Goal: Information Seeking & Learning: Check status

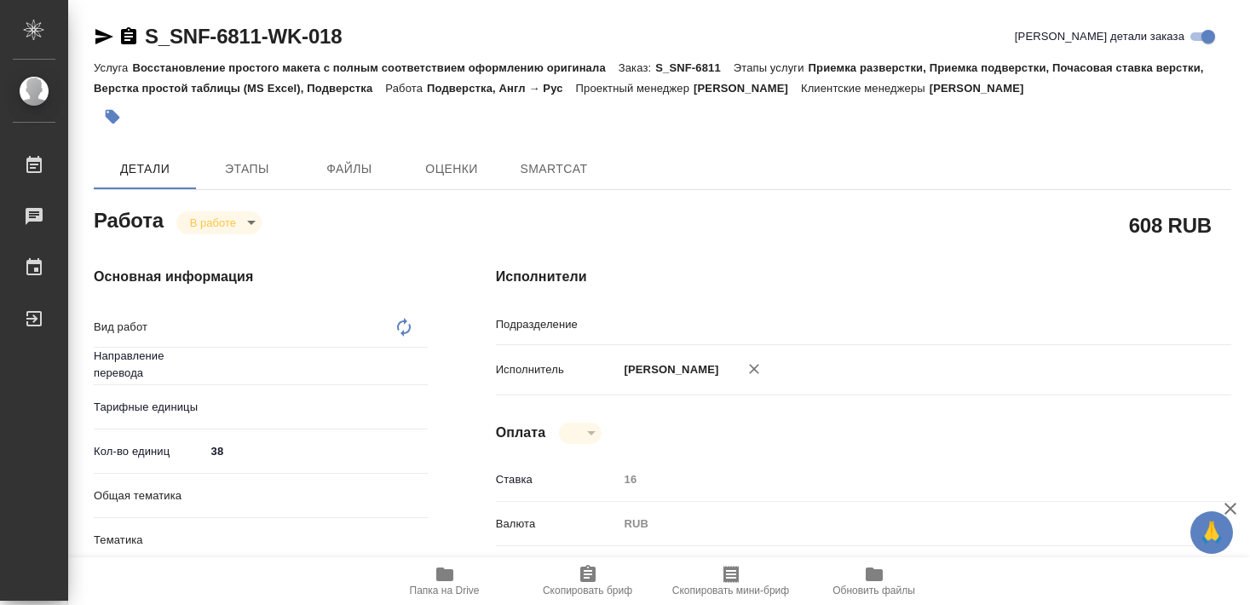
type textarea "Подверстка"
type textarea "x"
type input "англ-рус"
type input "DTPlight"
type textarea "x"
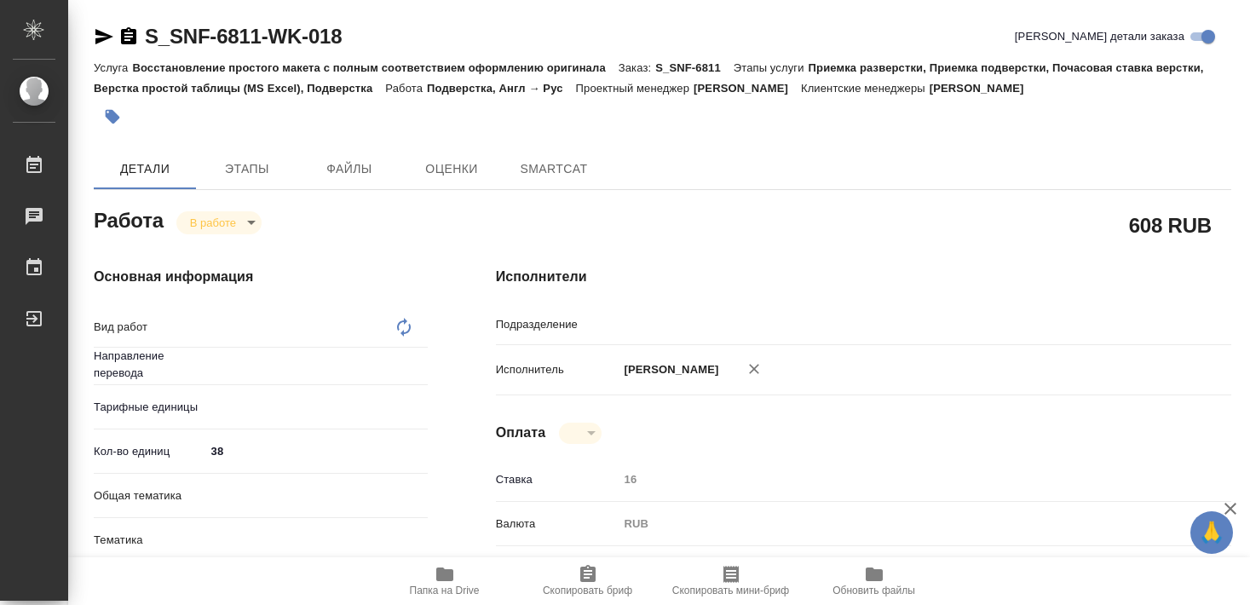
type textarea "x"
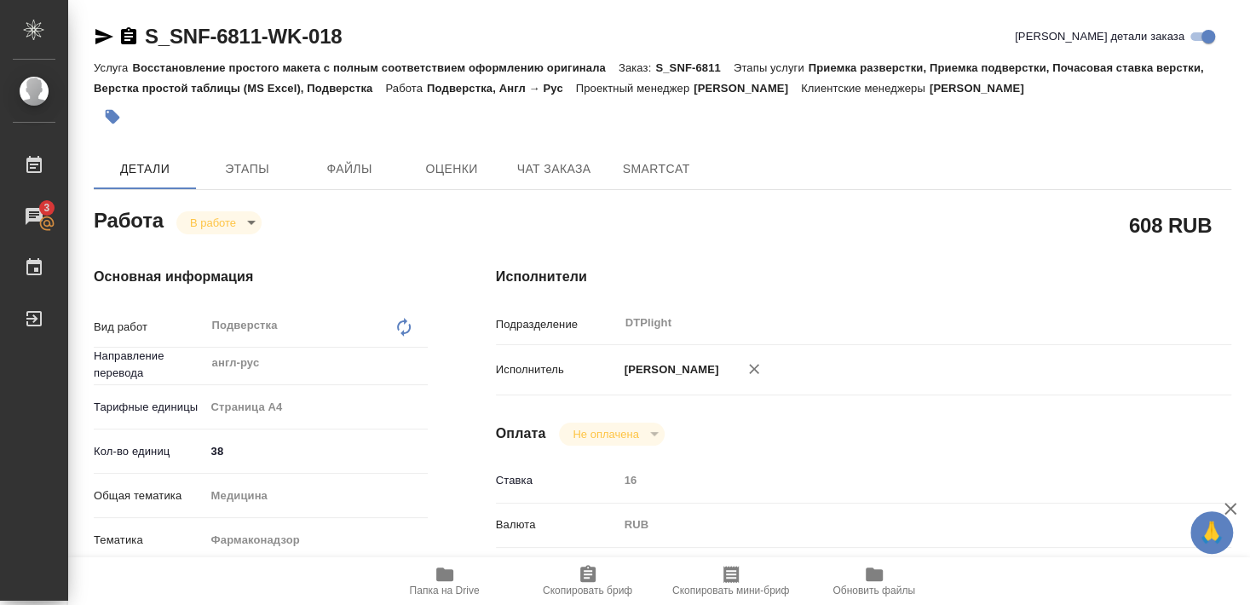
type textarea "x"
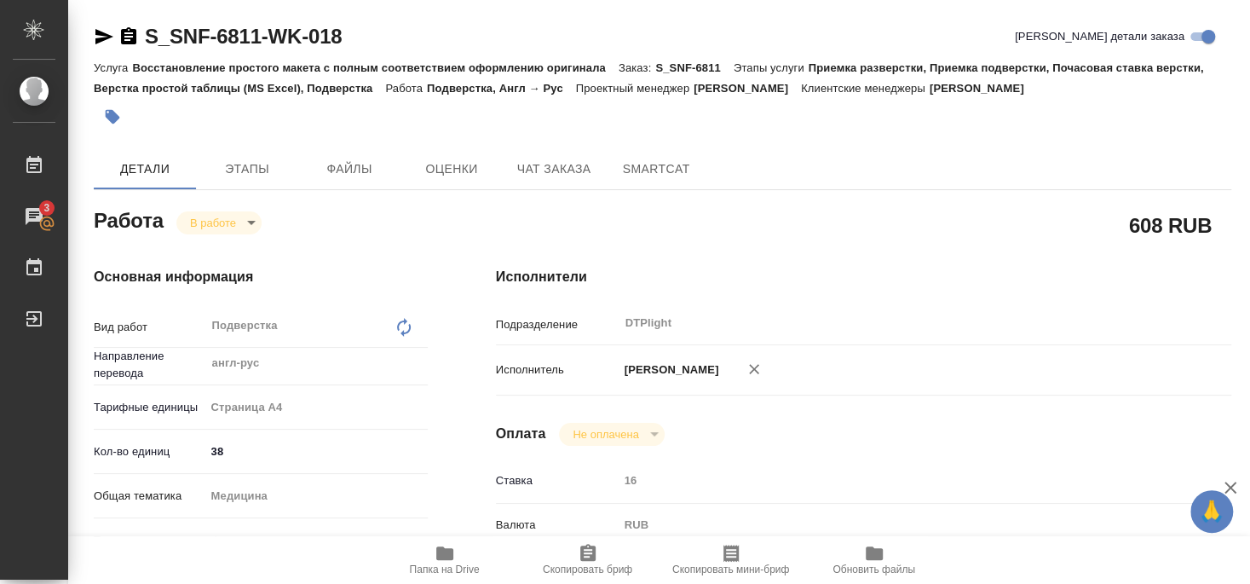
type textarea "x"
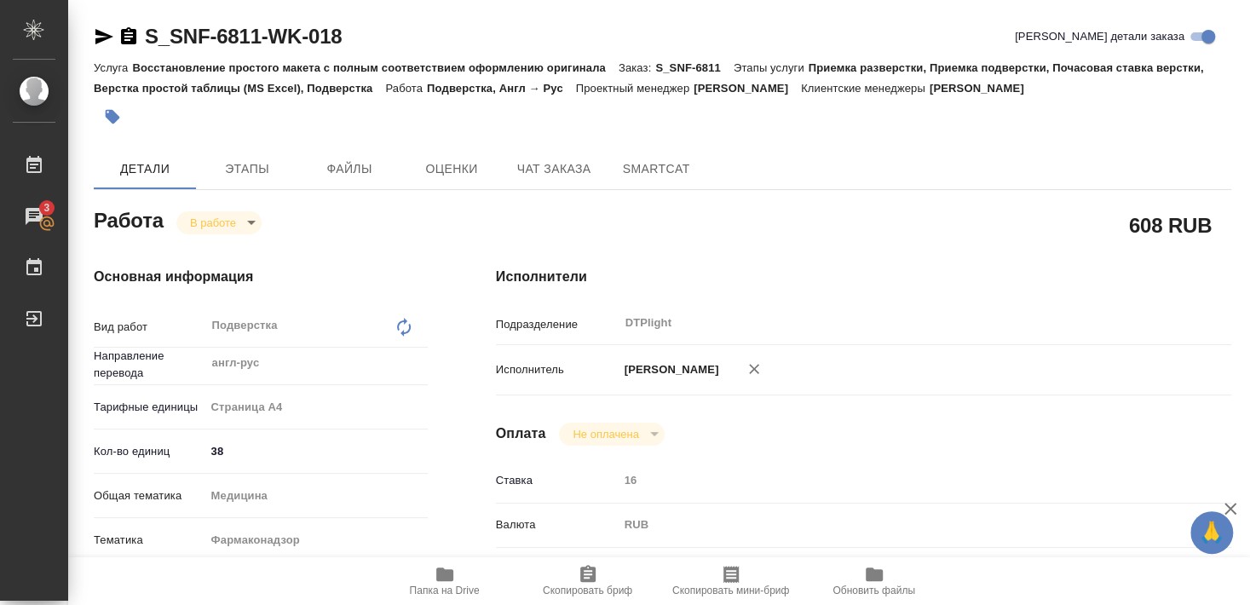
type textarea "x"
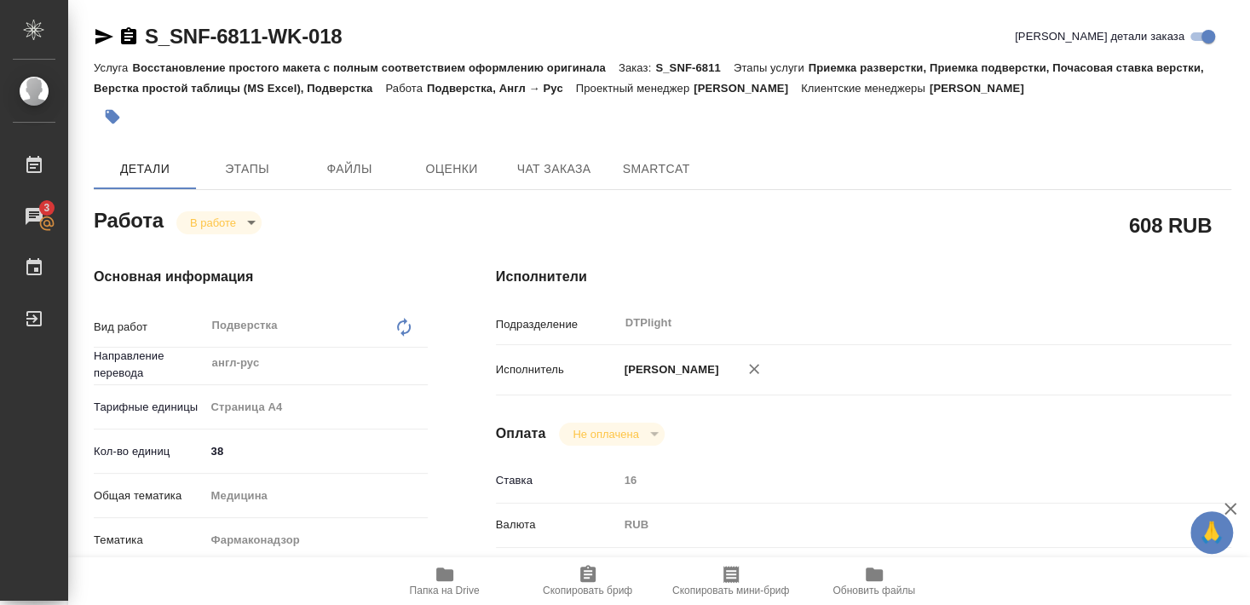
type textarea "x"
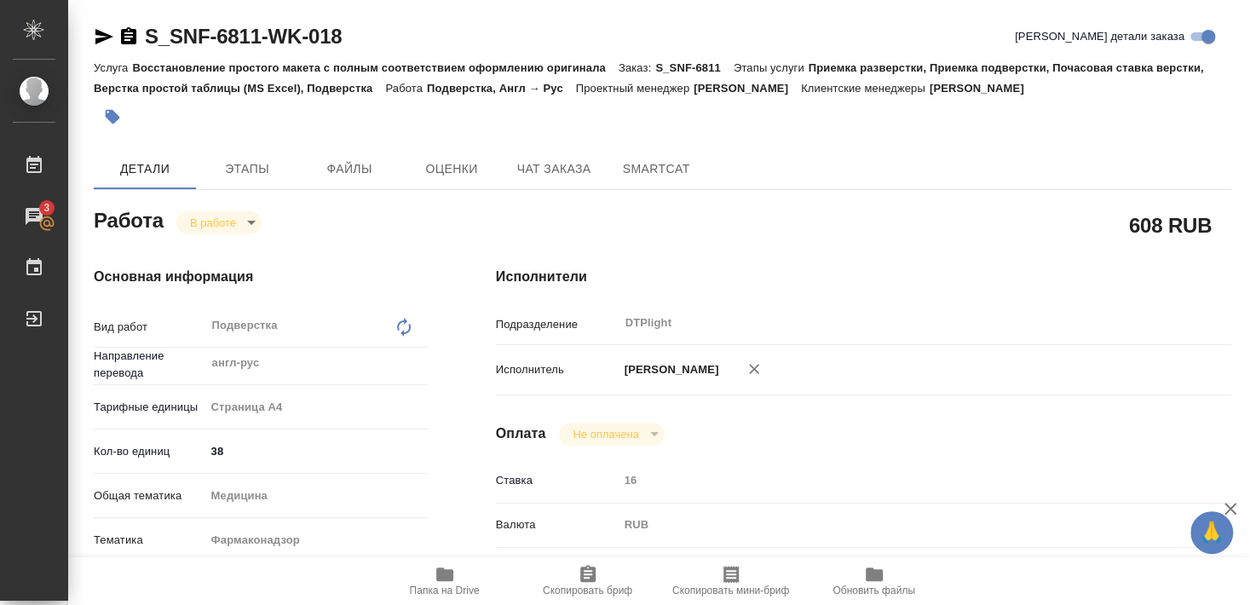
type textarea "x"
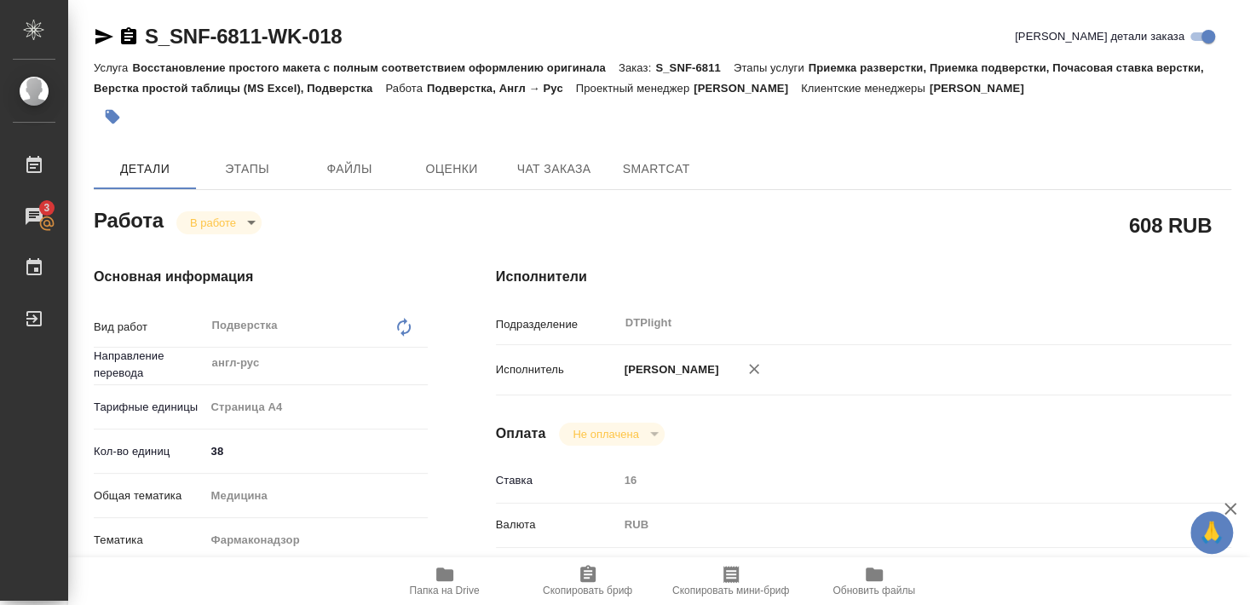
type textarea "x"
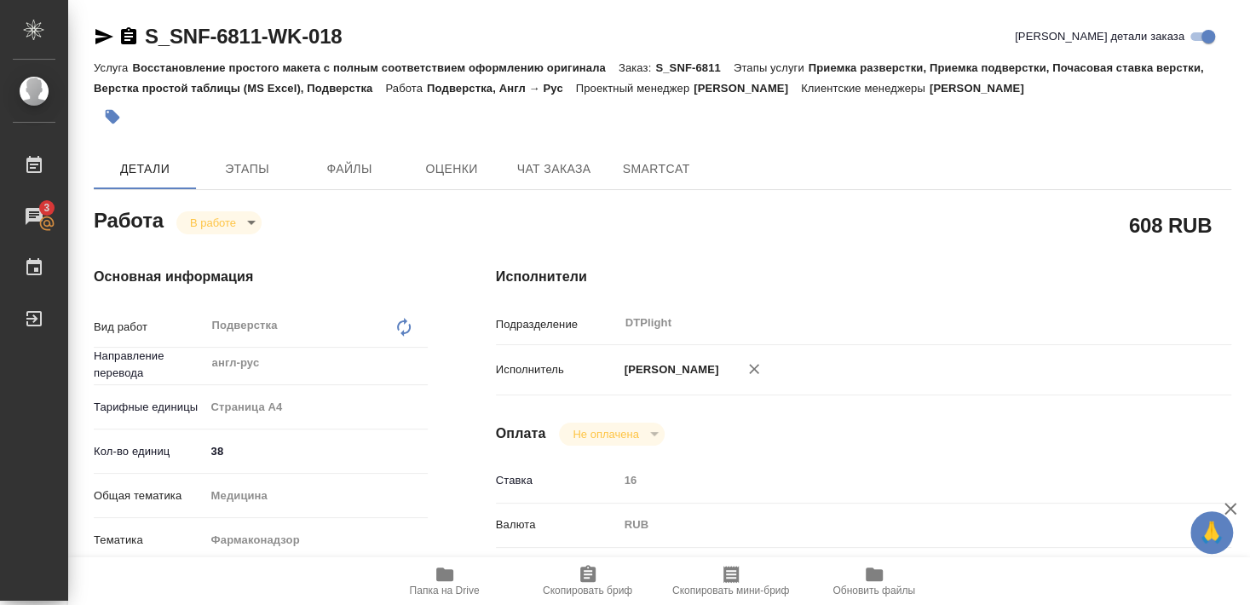
type textarea "x"
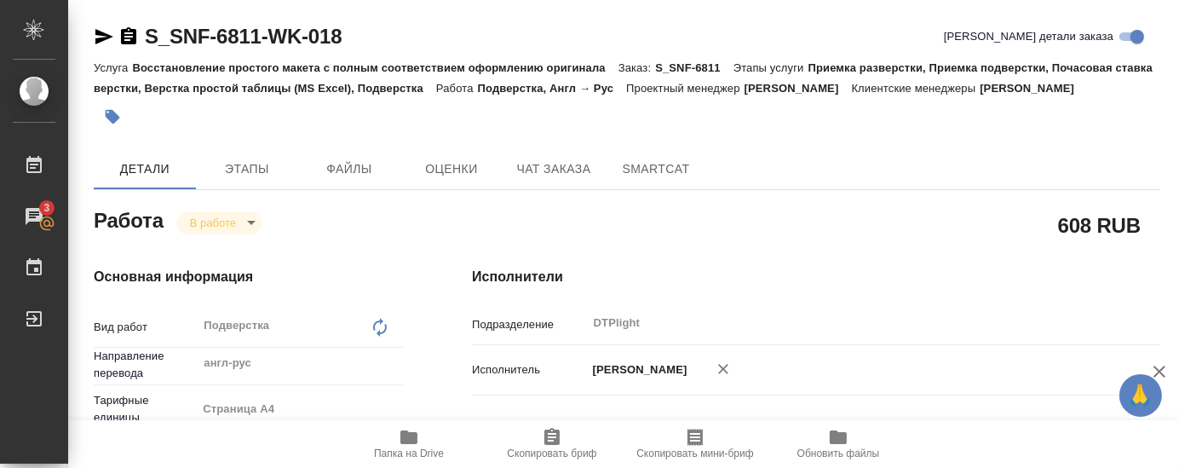
type textarea "x"
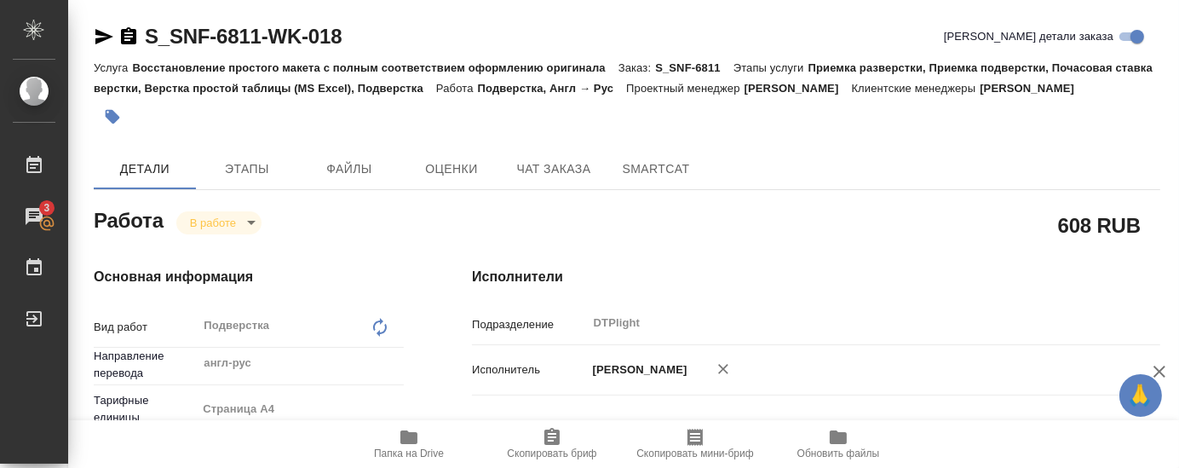
click at [775, 129] on div at bounding box center [450, 116] width 712 height 37
type textarea "x"
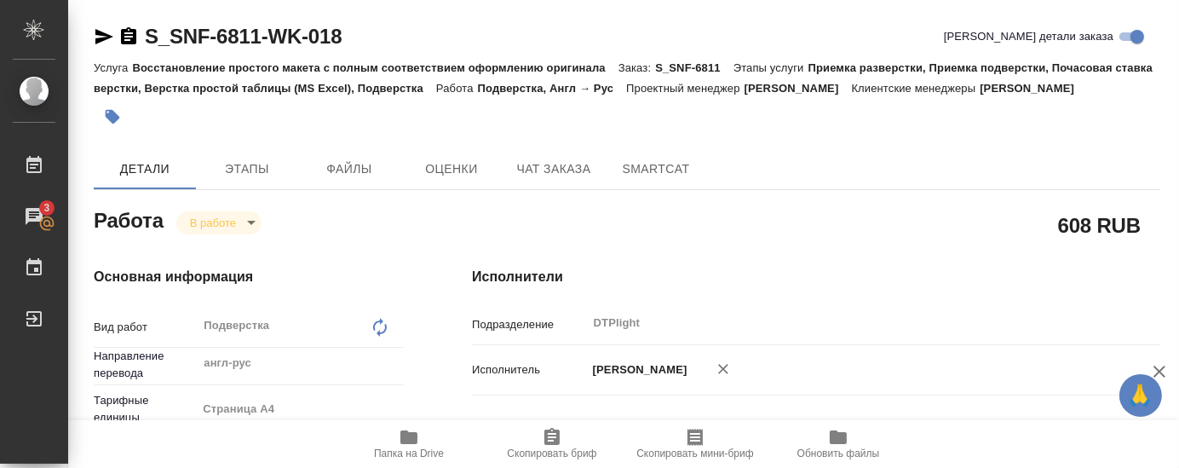
type textarea "x"
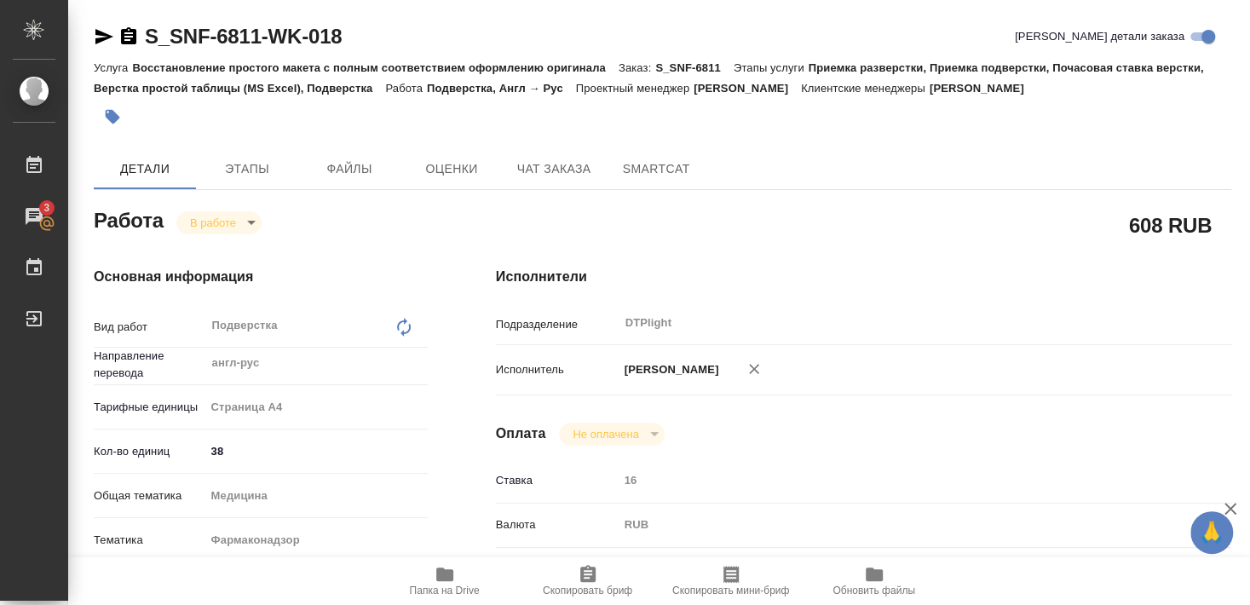
type textarea "x"
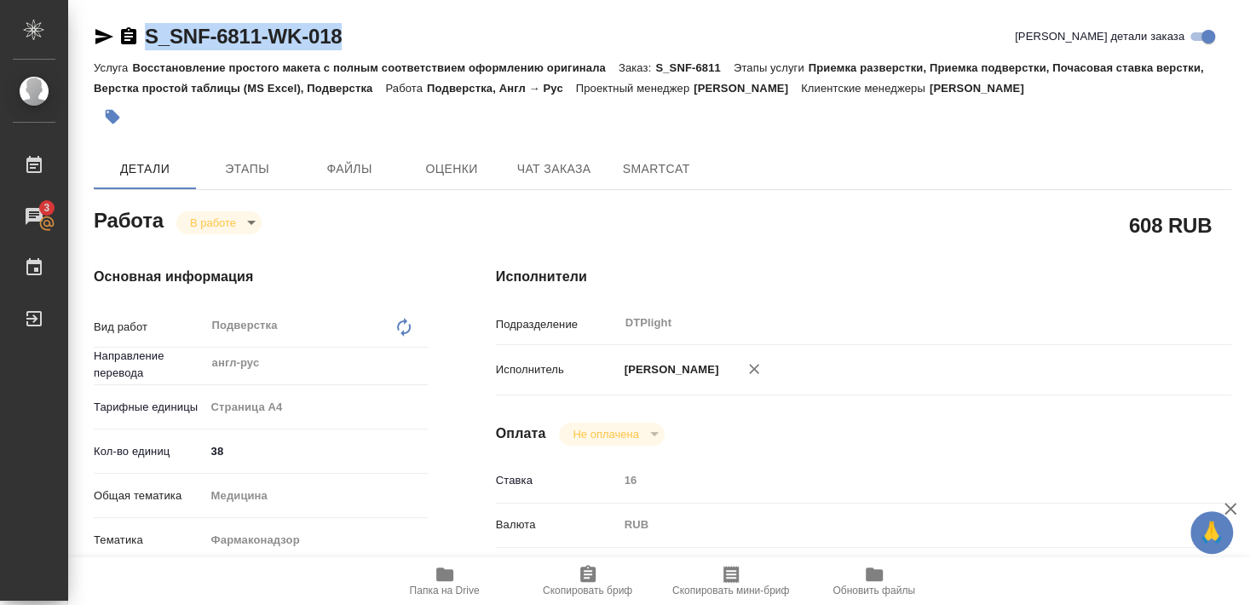
drag, startPoint x: 141, startPoint y: 52, endPoint x: 344, endPoint y: 52, distance: 202.8
click at [344, 52] on div "S_SNF-6811-WK-018 Кратко детали заказа" at bounding box center [663, 40] width 1138 height 34
copy div "S_SNF-6811-WK-018"
click at [750, 425] on div "Оплата Не оплачена notPayed" at bounding box center [863, 434] width 735 height 23
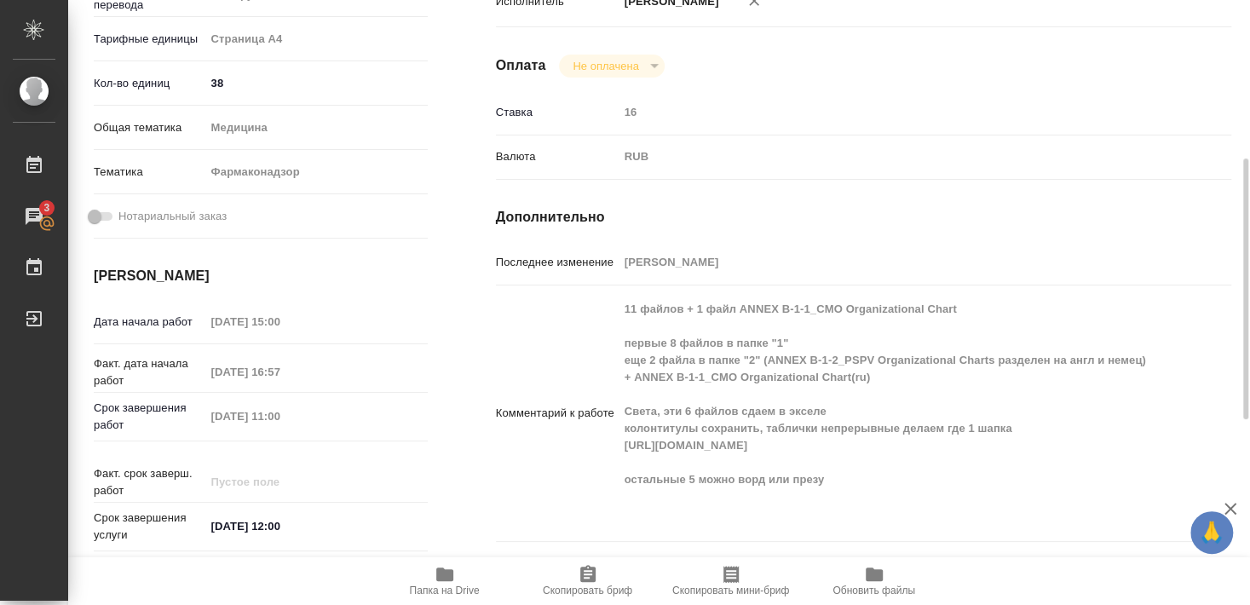
scroll to position [460, 0]
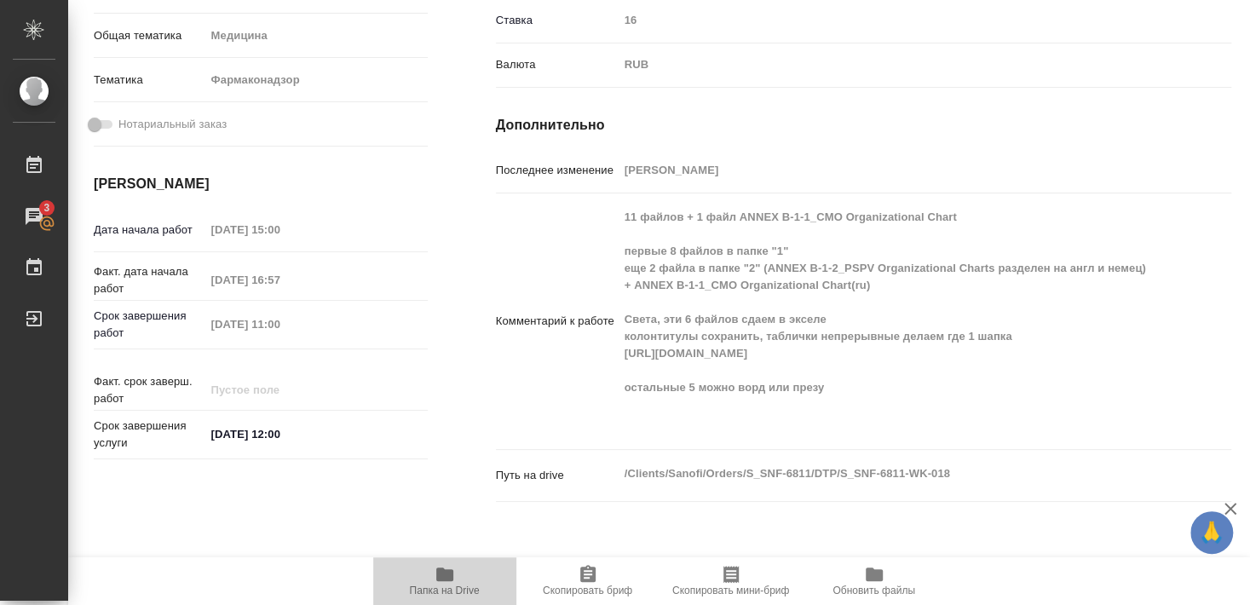
click at [444, 585] on span "Папка на Drive" at bounding box center [445, 591] width 70 height 12
click at [442, 577] on icon "button" at bounding box center [444, 575] width 17 height 14
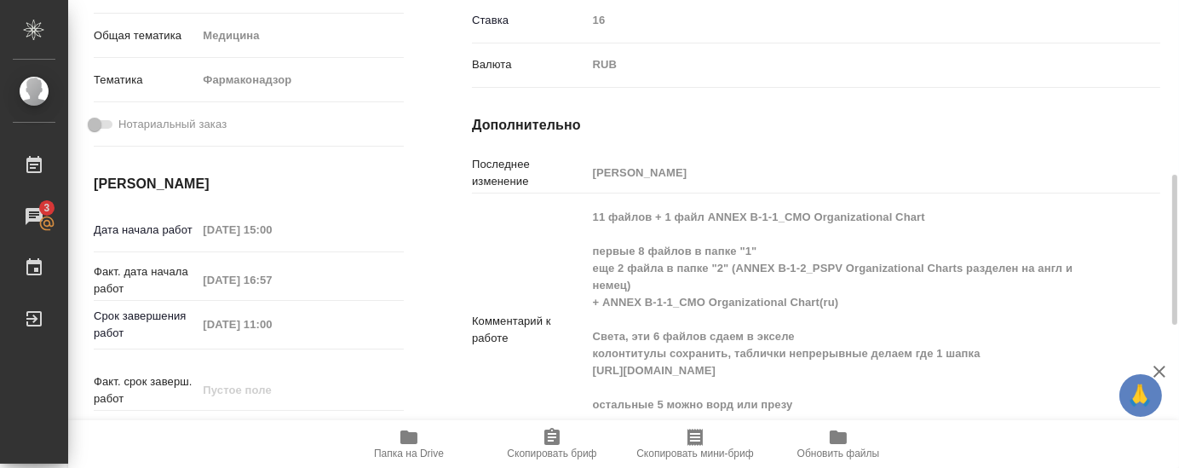
type textarea "x"
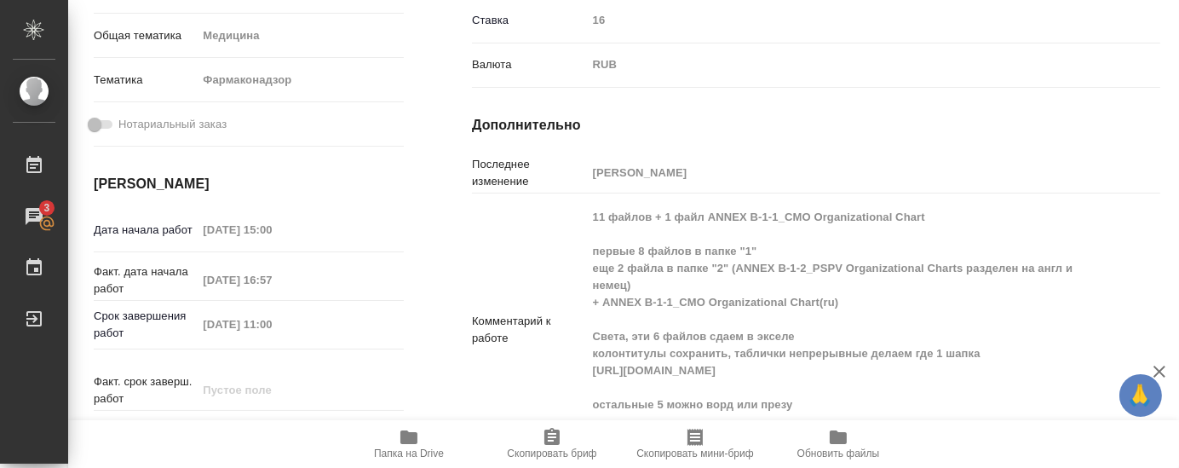
type textarea "x"
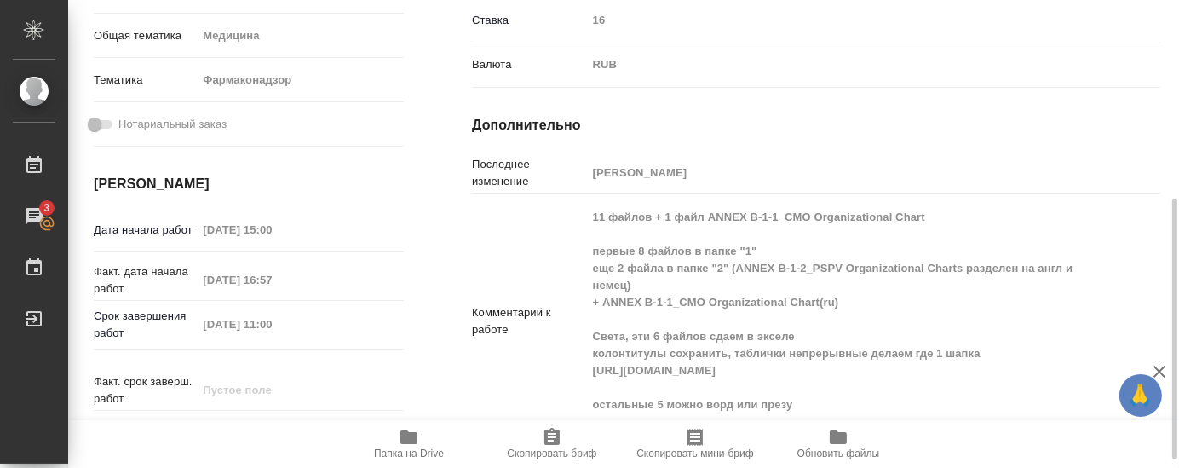
type textarea "x"
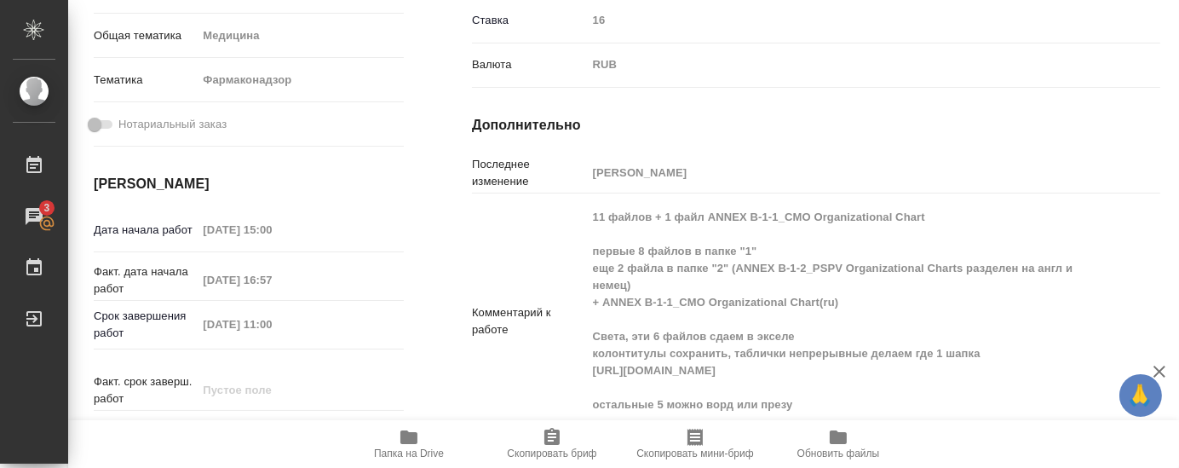
type textarea "x"
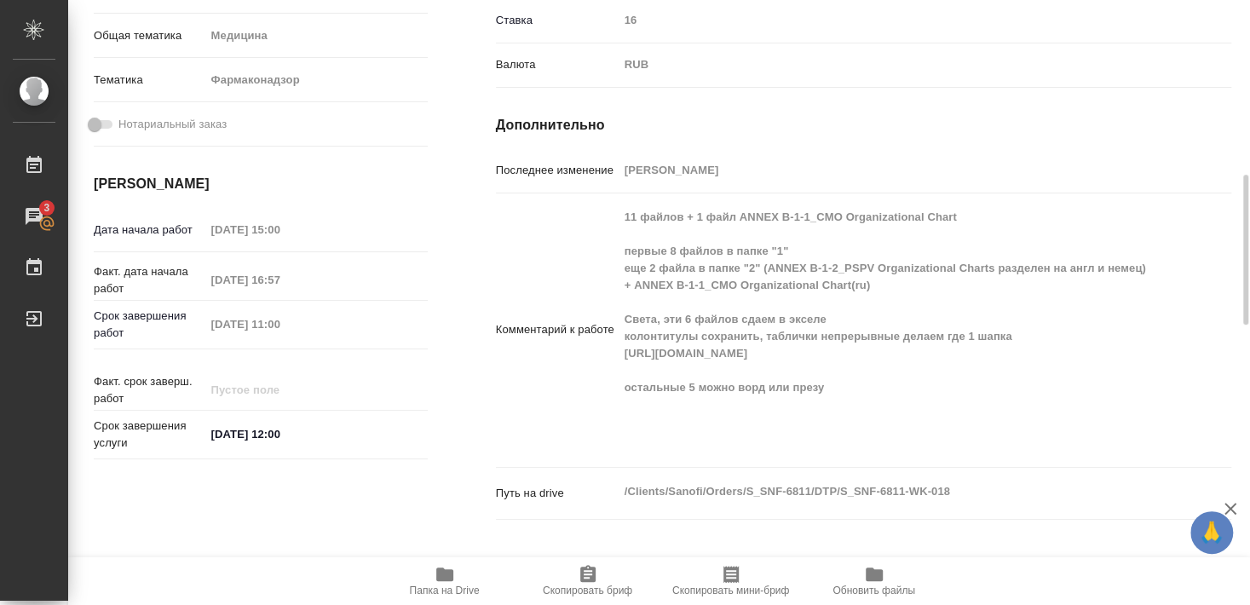
type textarea "x"
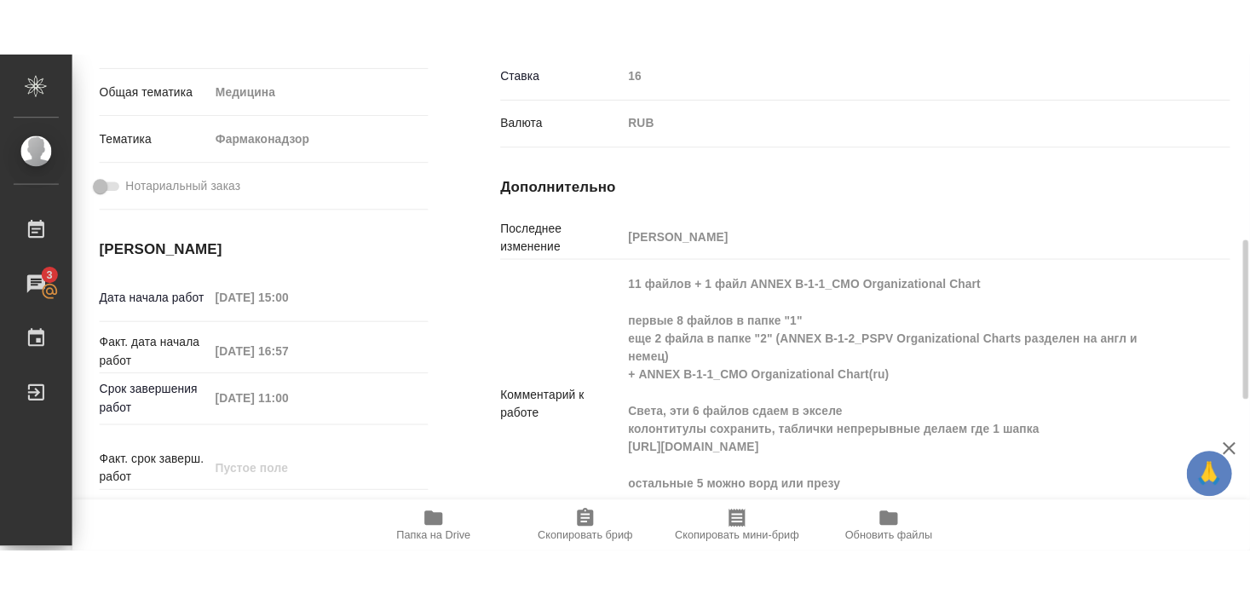
scroll to position [481, 0]
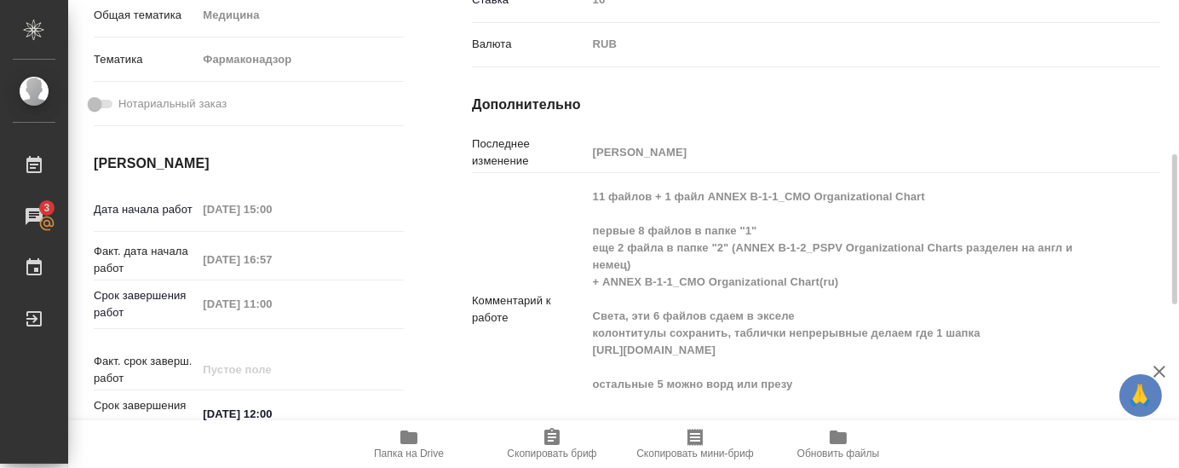
type textarea "x"
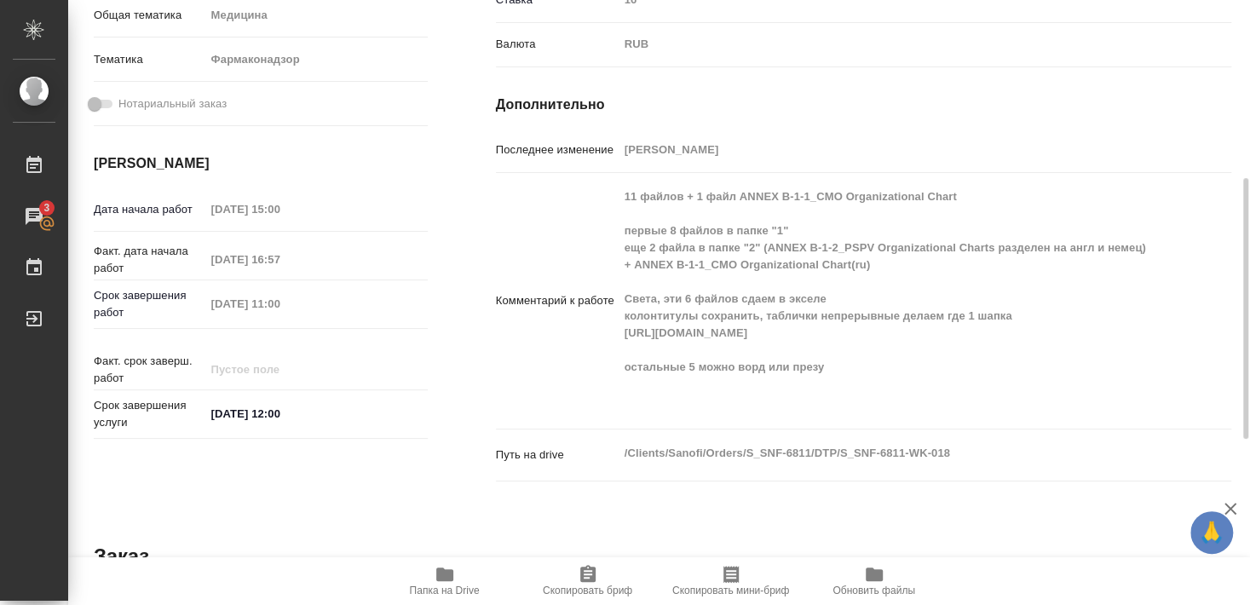
type textarea "x"
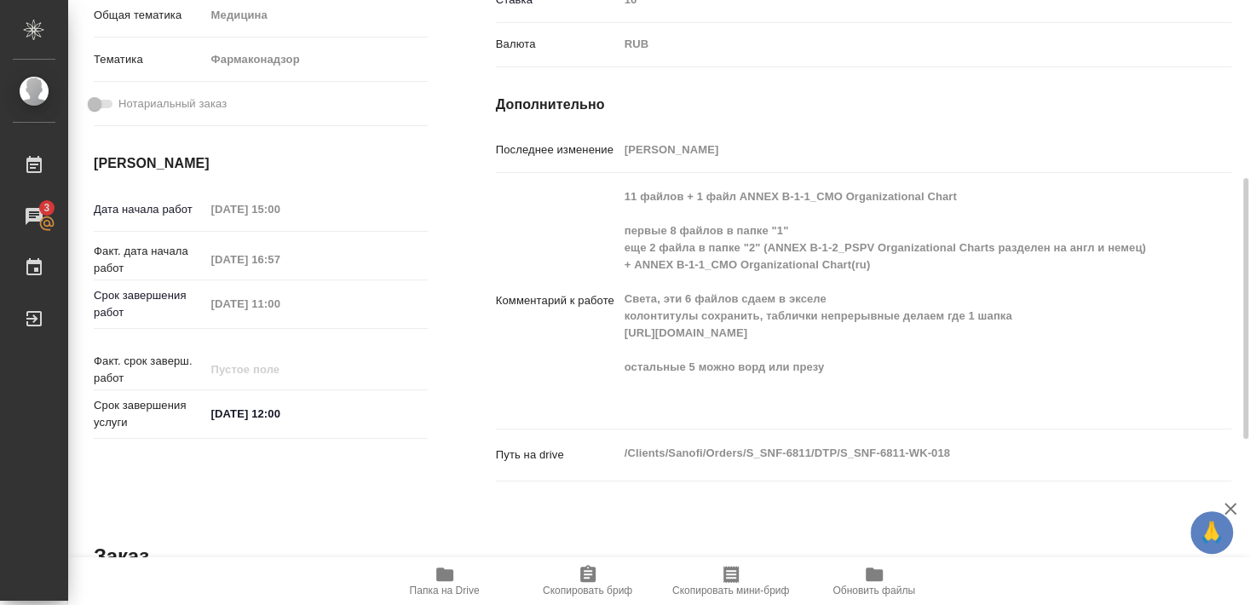
type textarea "x"
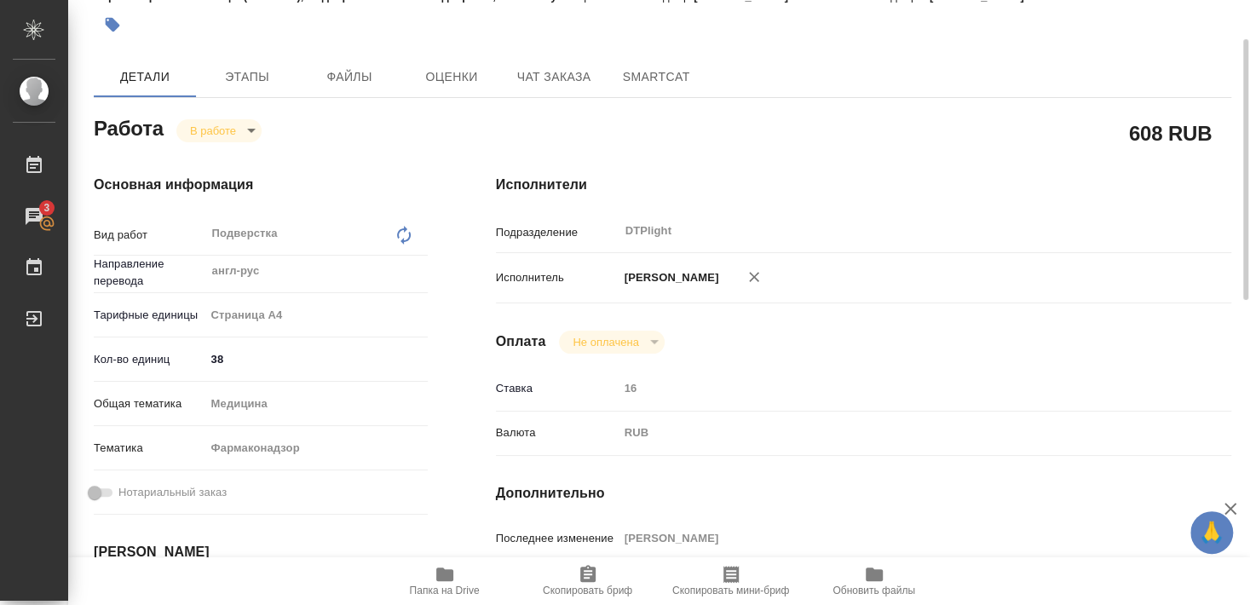
scroll to position [0, 0]
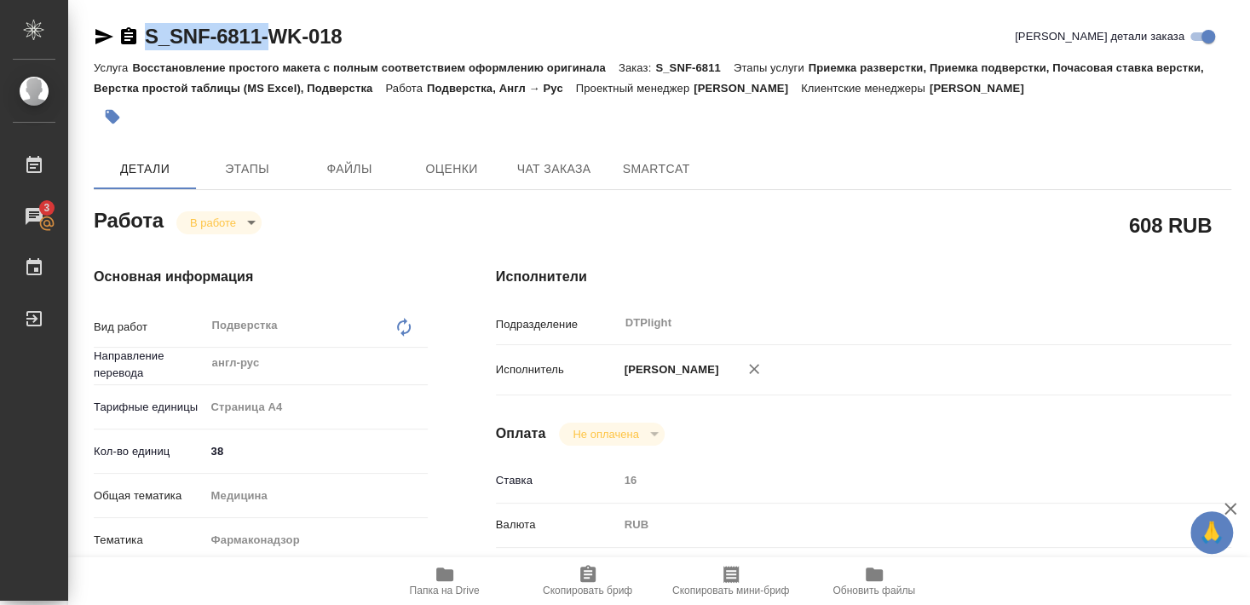
drag, startPoint x: 152, startPoint y: 58, endPoint x: 267, endPoint y: 55, distance: 115.1
click at [268, 55] on div "S_SNF-6811-WK-018 Кратко детали заказа" at bounding box center [663, 40] width 1138 height 34
click at [240, 69] on p "Восстановление простого макета с полным соответствием оформлению оригинала" at bounding box center [375, 67] width 486 height 13
drag, startPoint x: 143, startPoint y: 55, endPoint x: 257, endPoint y: 50, distance: 113.5
click at [257, 50] on div "S_SNF-6811-WK-018 Кратко детали заказа" at bounding box center [663, 40] width 1138 height 34
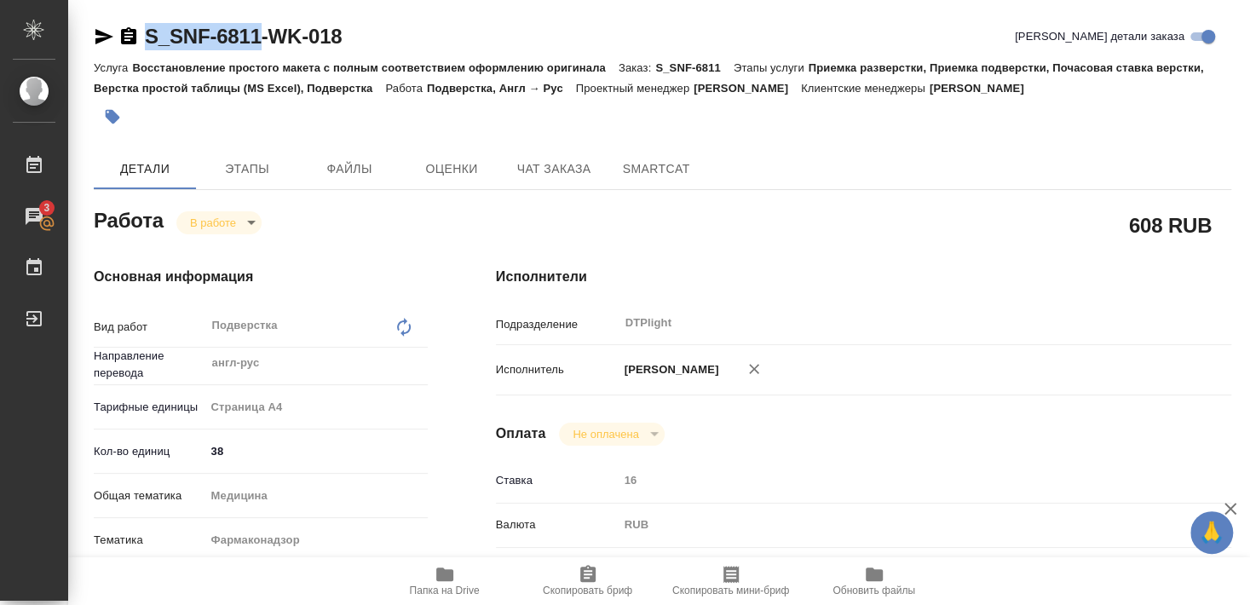
copy link "S_SNF-6811"
type textarea "x"
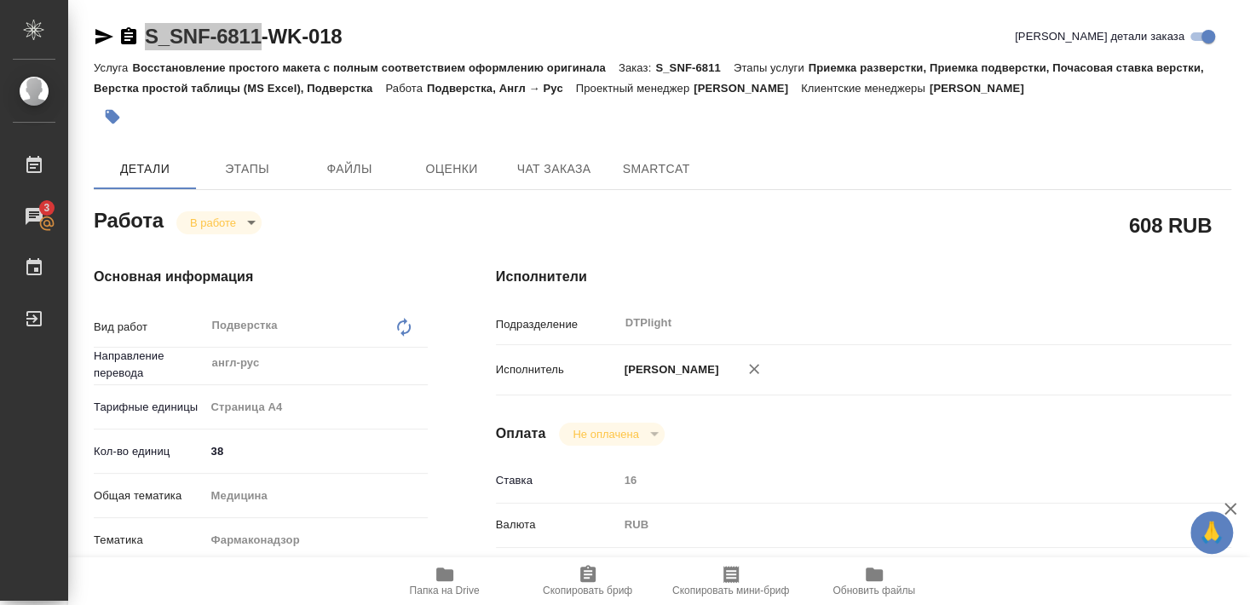
type textarea "x"
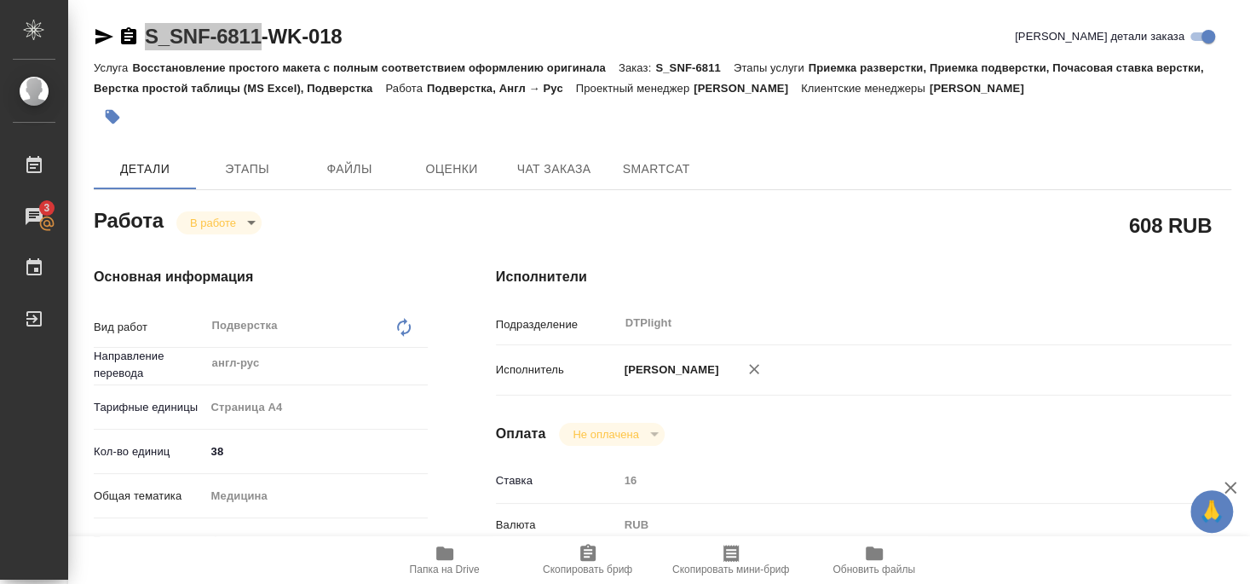
type textarea "x"
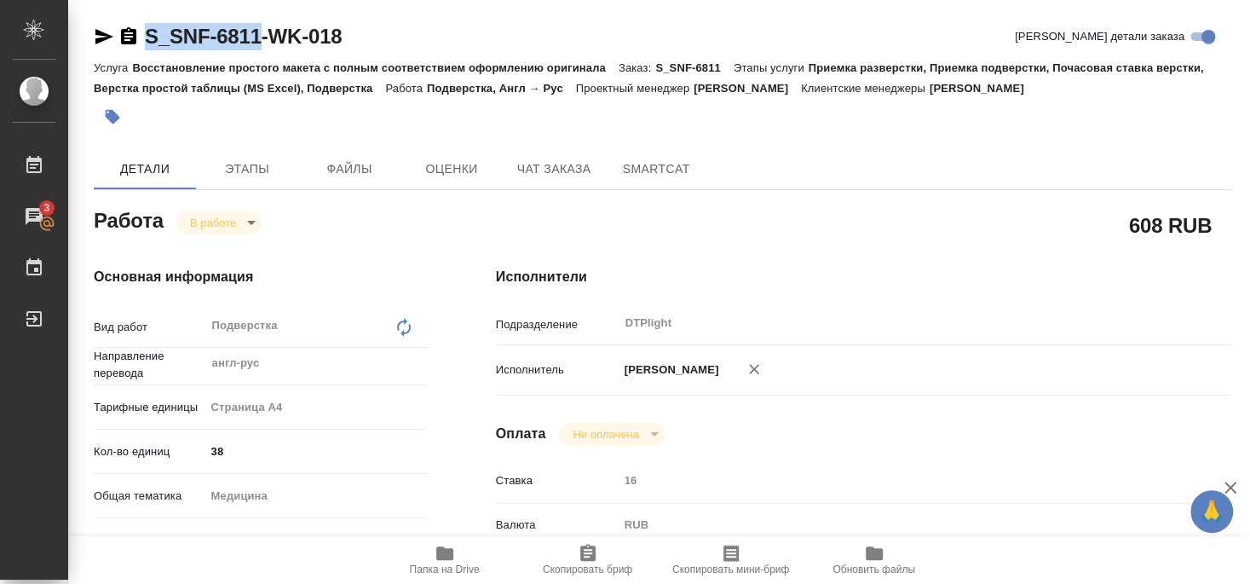
type textarea "x"
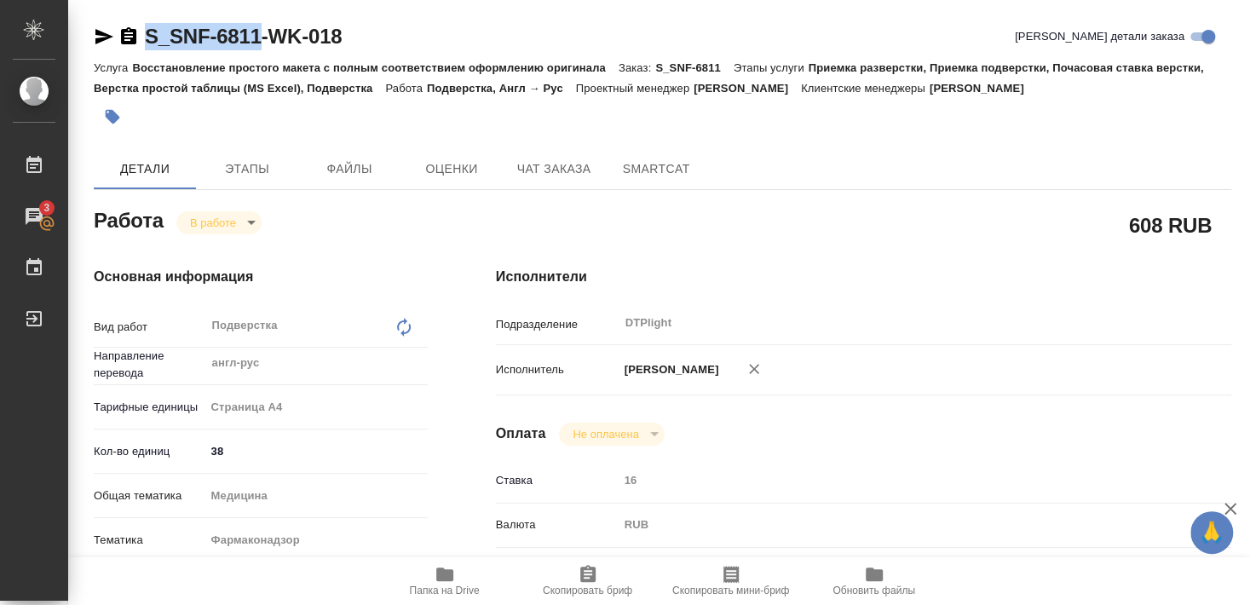
type textarea "x"
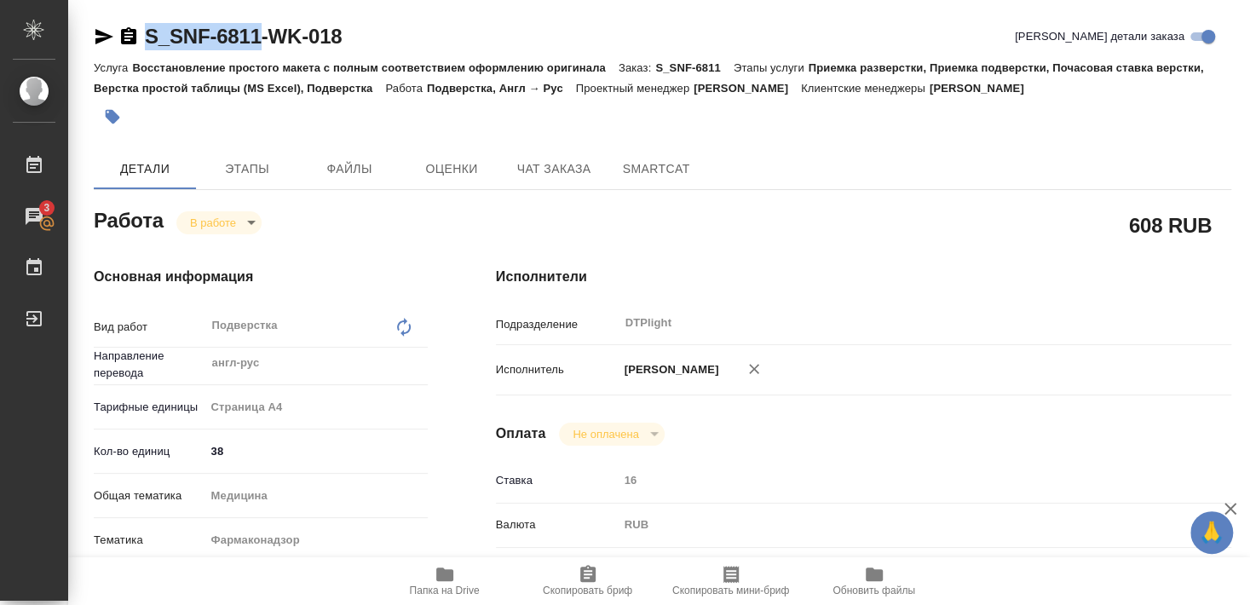
click at [438, 575] on icon "button" at bounding box center [444, 575] width 17 height 14
